Goal: Task Accomplishment & Management: Manage account settings

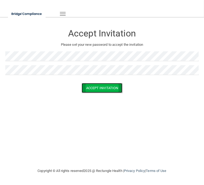
click at [109, 91] on button "Accept Invitation" at bounding box center [102, 88] width 41 height 10
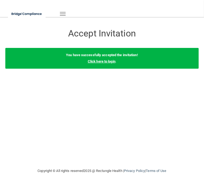
click at [107, 61] on link "Click here to login" at bounding box center [102, 61] width 28 height 4
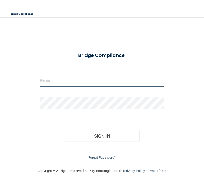
click at [78, 83] on input "email" at bounding box center [102, 81] width 124 height 12
type input "[EMAIL_ADDRESS][DOMAIN_NAME]"
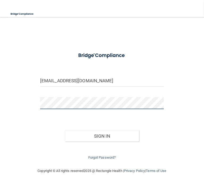
click at [65, 130] on button "Sign In" at bounding box center [102, 136] width 74 height 12
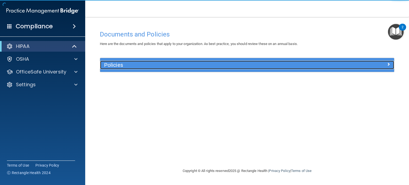
click at [137, 63] on h5 "Policies" at bounding box center [210, 65] width 212 height 6
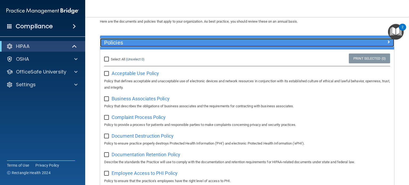
scroll to position [23, 0]
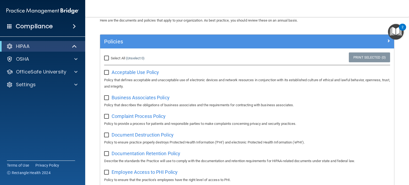
click at [106, 58] on input "Select All (Unselect 0) Unselect All" at bounding box center [107, 58] width 6 height 4
checkbox input "true"
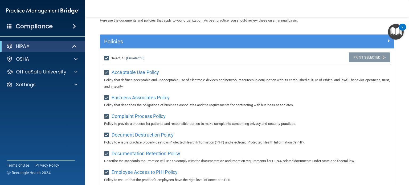
checkbox input "true"
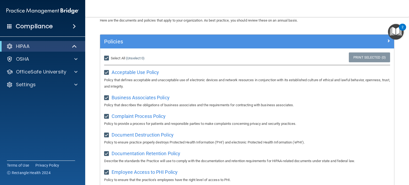
checkbox input "true"
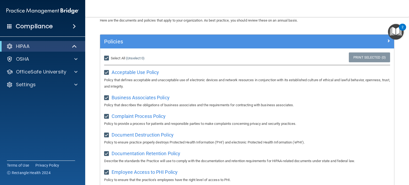
checkbox input "true"
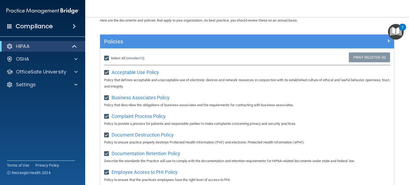
checkbox input "true"
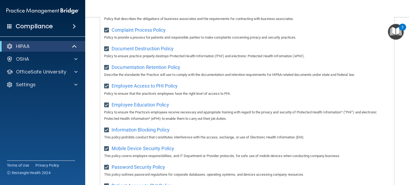
scroll to position [0, 0]
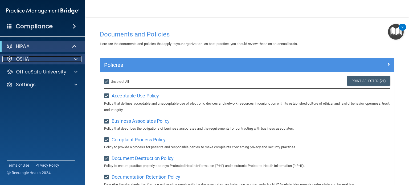
click at [18, 56] on p "OSHA" at bounding box center [22, 59] width 13 height 6
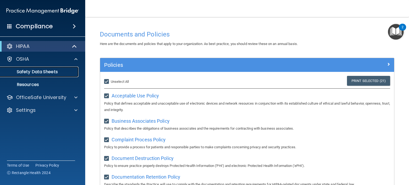
click at [33, 69] on p "Safety Data Sheets" at bounding box center [39, 71] width 73 height 5
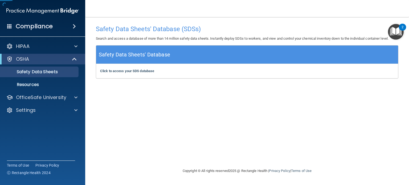
click at [161, 67] on div "Click to access your SDS database Click to access your SDS database" at bounding box center [247, 71] width 302 height 14
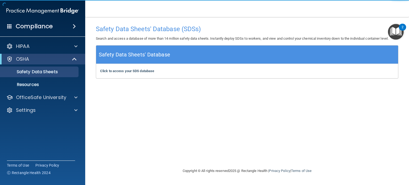
click at [154, 73] on div "Click to access your SDS database Click to access your SDS database" at bounding box center [247, 71] width 302 height 14
